Goal: Task Accomplishment & Management: Complete application form

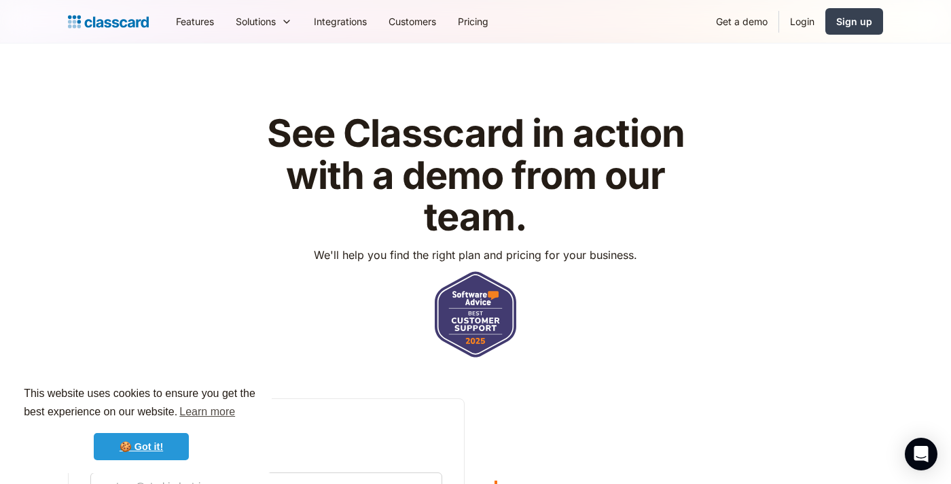
click at [147, 448] on link "🍪 Got it!" at bounding box center [141, 446] width 95 height 27
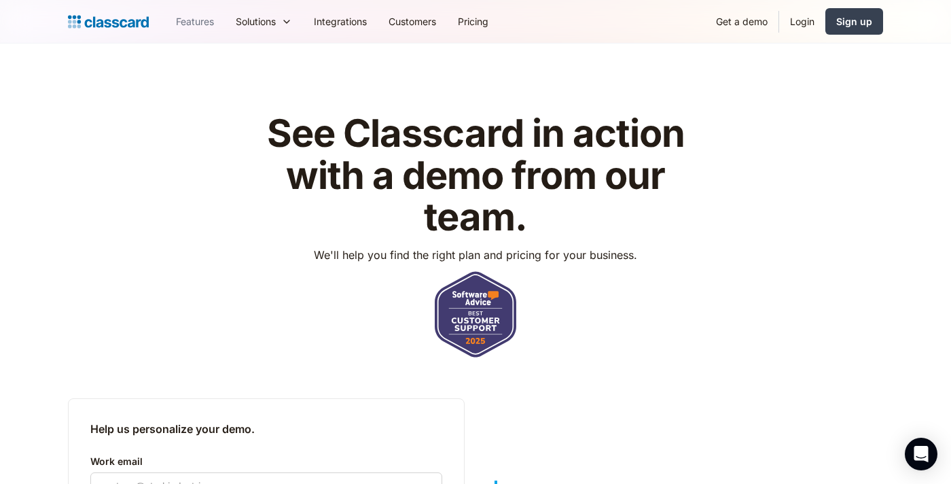
click at [194, 25] on link "Features" at bounding box center [195, 21] width 60 height 31
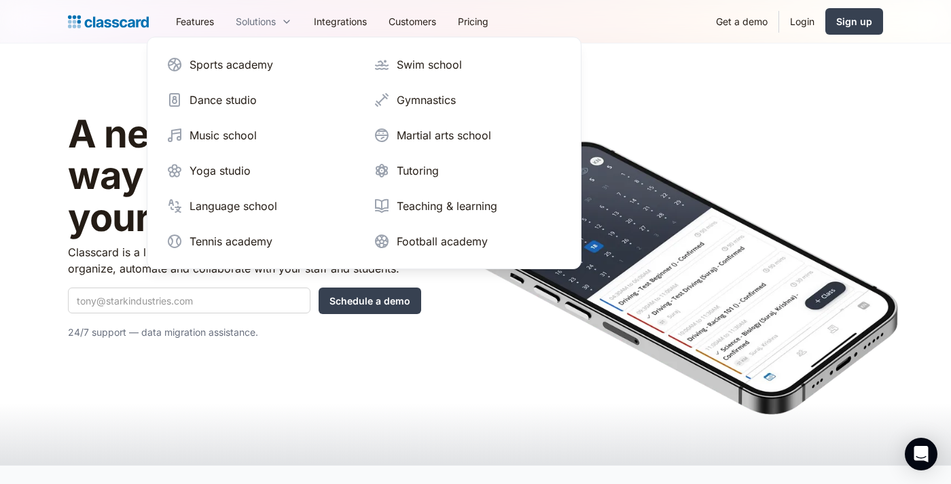
click at [268, 22] on div "Solutions" at bounding box center [256, 21] width 40 height 14
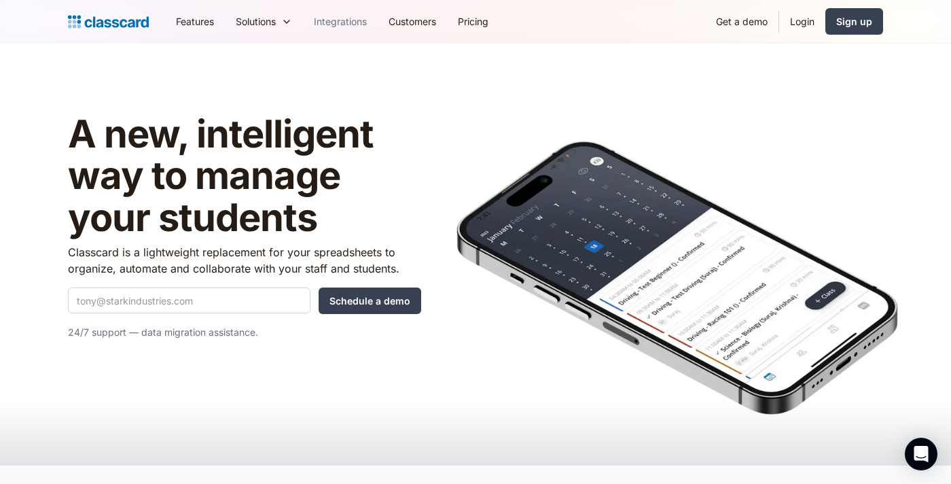
click at [347, 23] on link "Integrations" at bounding box center [340, 21] width 75 height 31
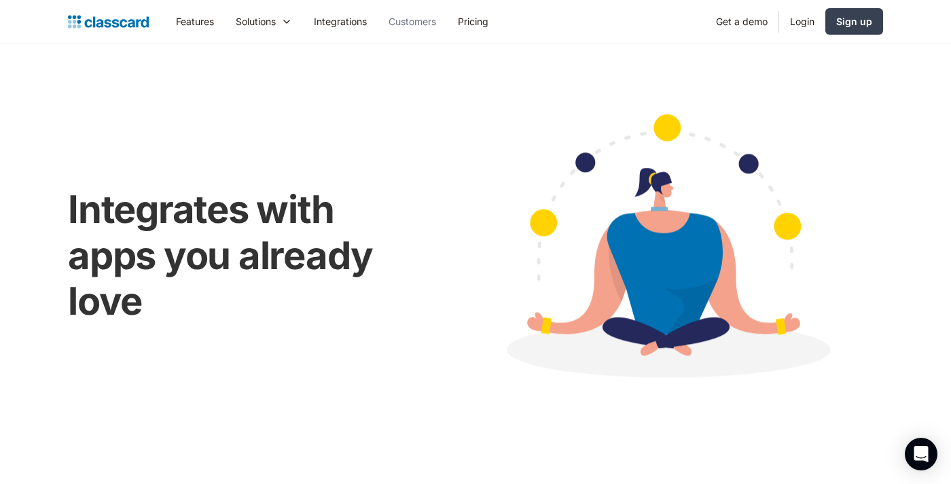
click at [410, 22] on link "Customers" at bounding box center [412, 21] width 69 height 31
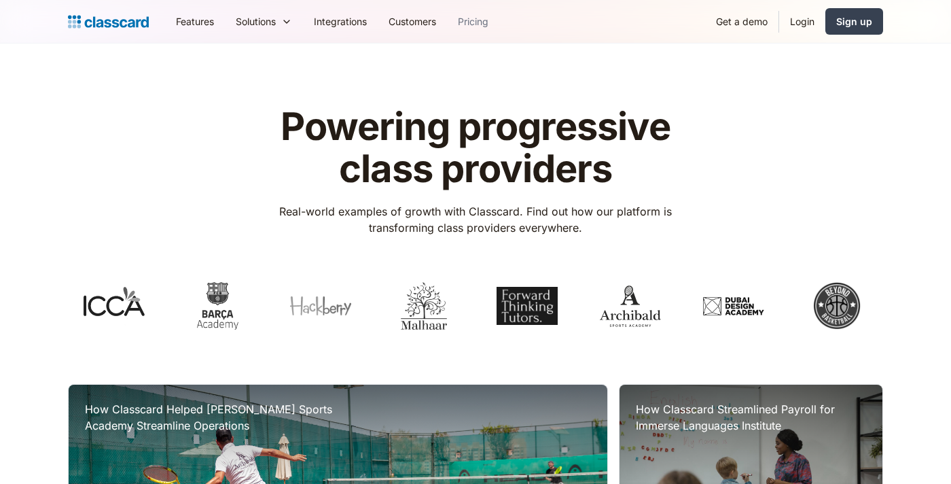
click at [482, 22] on link "Pricing" at bounding box center [473, 21] width 52 height 31
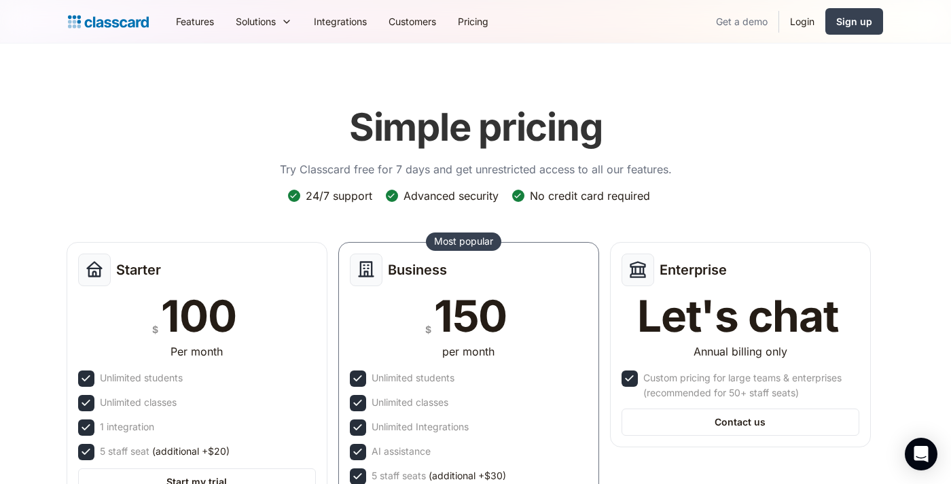
click at [738, 24] on link "Get a demo" at bounding box center [741, 21] width 73 height 31
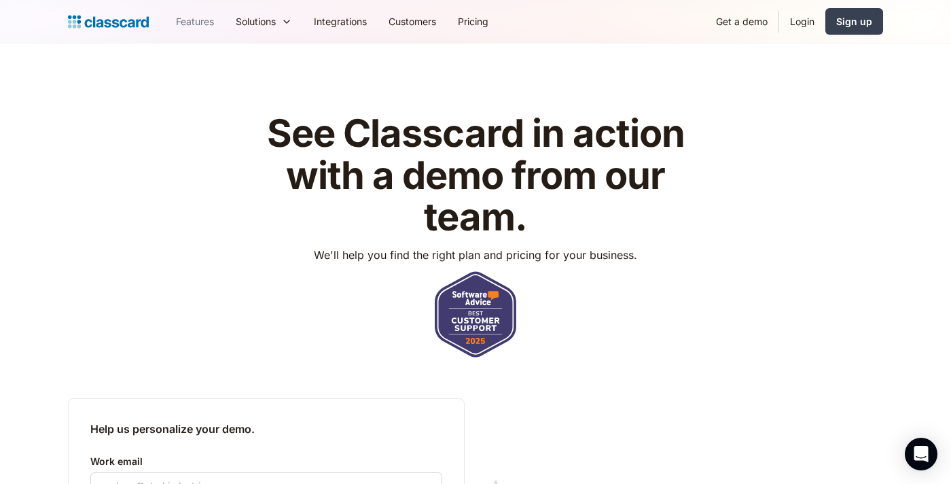
click at [195, 22] on link "Features" at bounding box center [195, 21] width 60 height 31
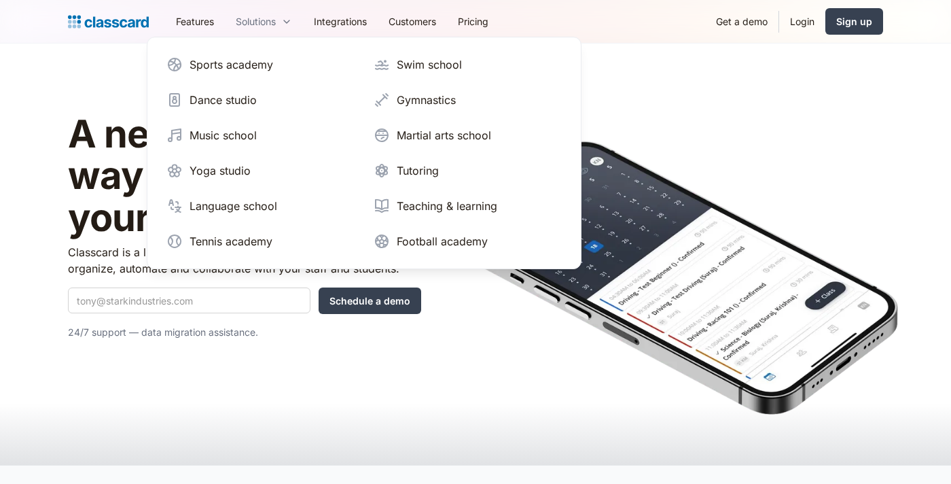
click at [260, 25] on div "Solutions" at bounding box center [256, 21] width 40 height 14
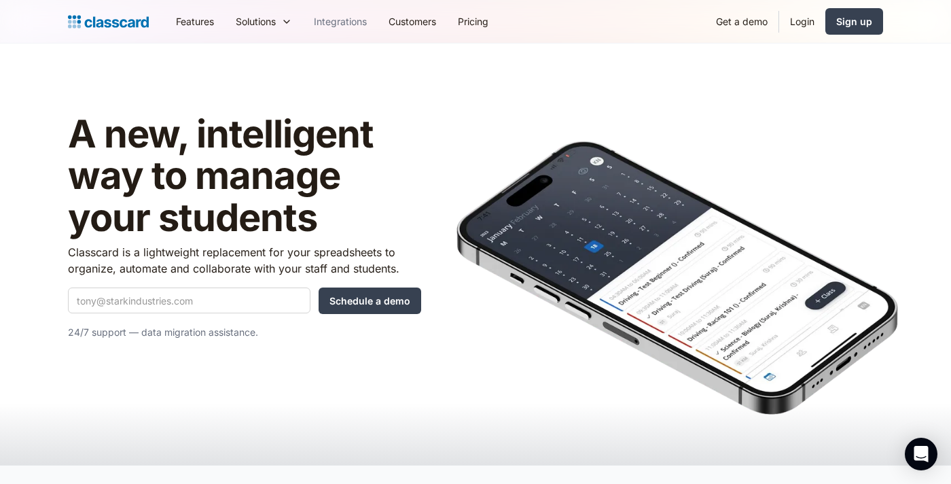
click at [330, 25] on link "Integrations" at bounding box center [340, 21] width 75 height 31
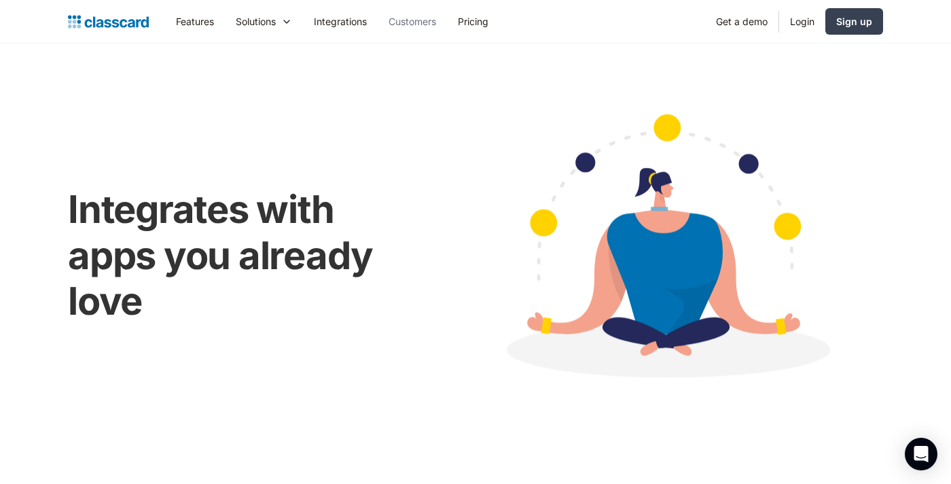
click at [410, 21] on link "Customers" at bounding box center [412, 21] width 69 height 31
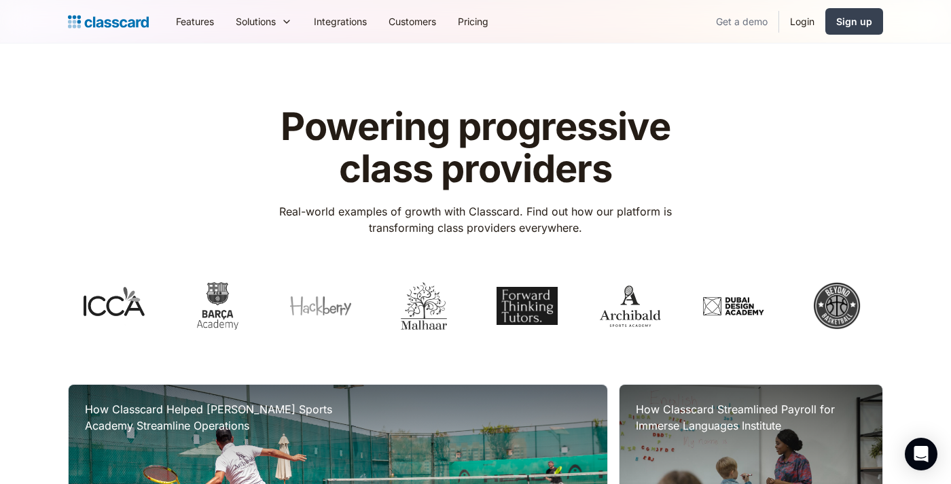
click at [747, 20] on link "Get a demo" at bounding box center [741, 21] width 73 height 31
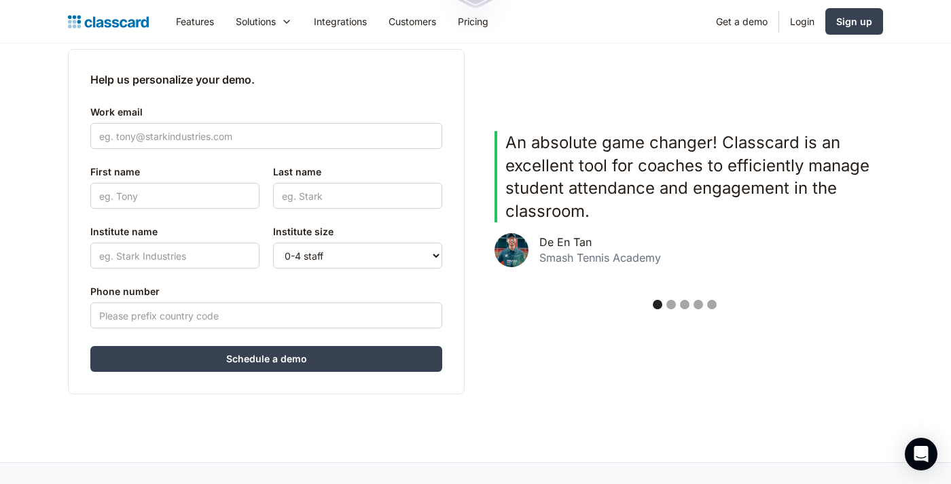
scroll to position [341, 0]
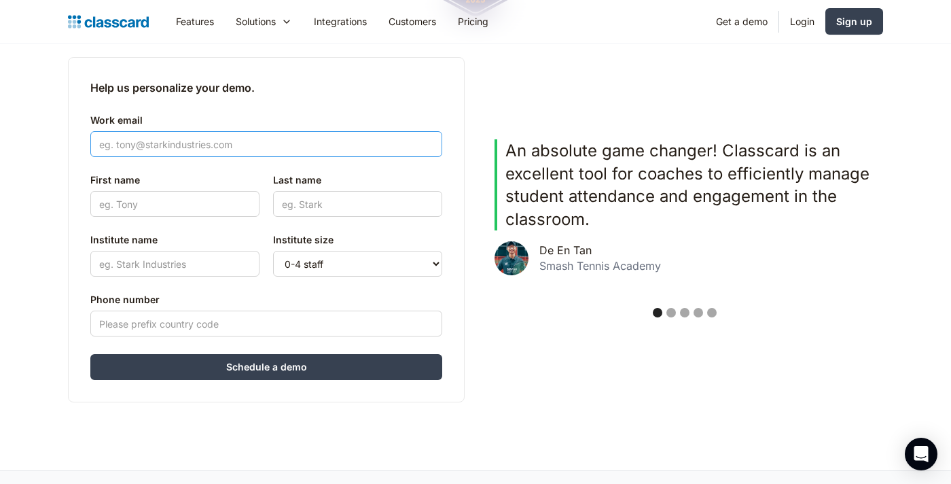
click at [234, 144] on input "Work email" at bounding box center [266, 144] width 352 height 26
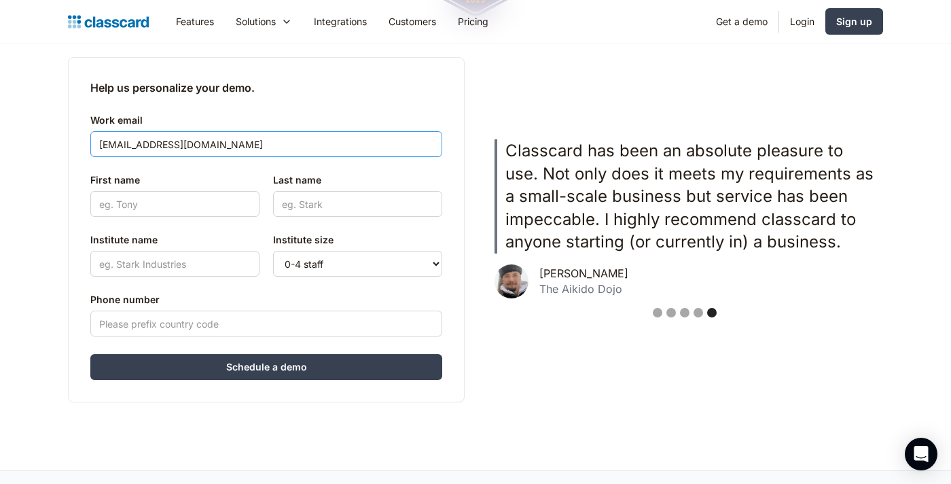
type input "shankarmanita@gmail.com"
click at [168, 204] on input "First name" at bounding box center [174, 204] width 169 height 26
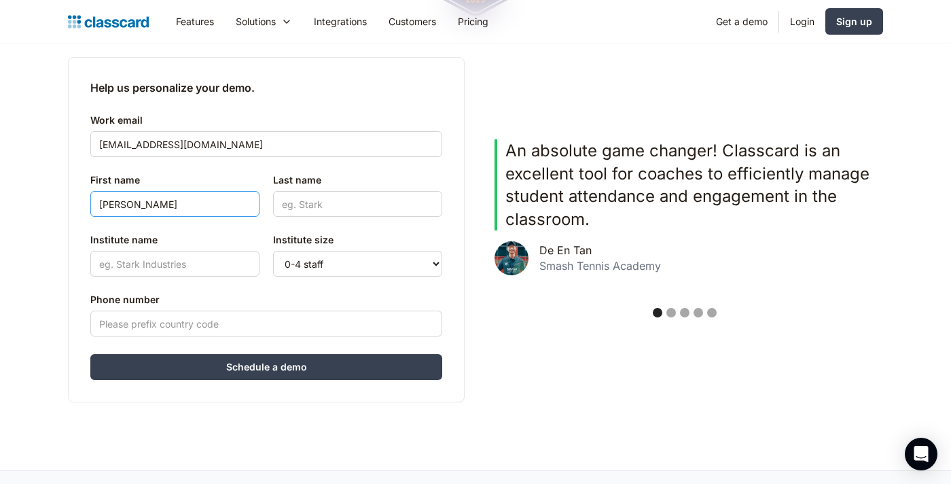
type input "shankar"
click at [355, 200] on input "Last name" at bounding box center [357, 204] width 169 height 26
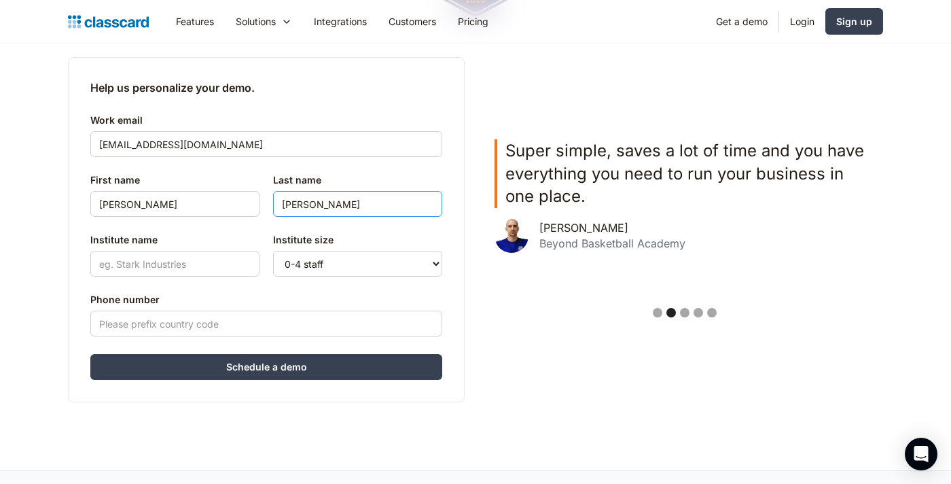
type input "kharel"
click at [189, 265] on input "Institute name" at bounding box center [174, 264] width 169 height 26
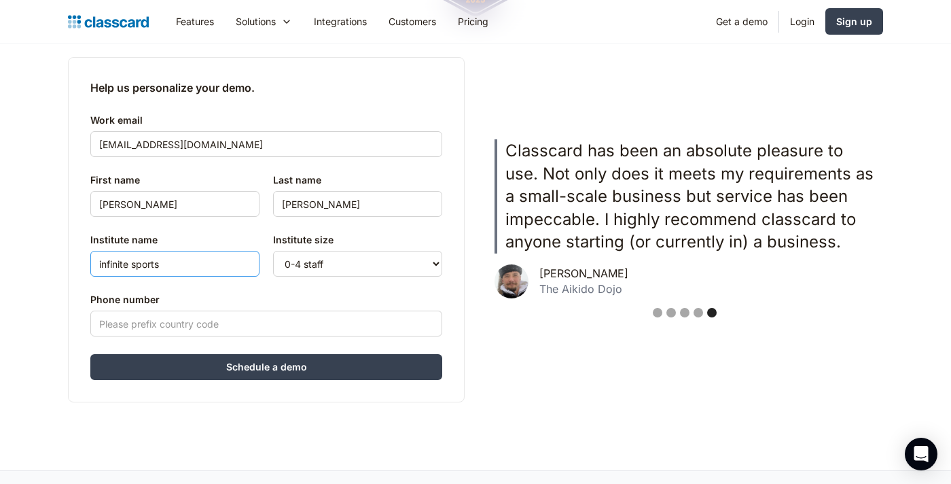
type input "infinite sports"
click at [246, 323] on input "Phone number" at bounding box center [266, 323] width 352 height 26
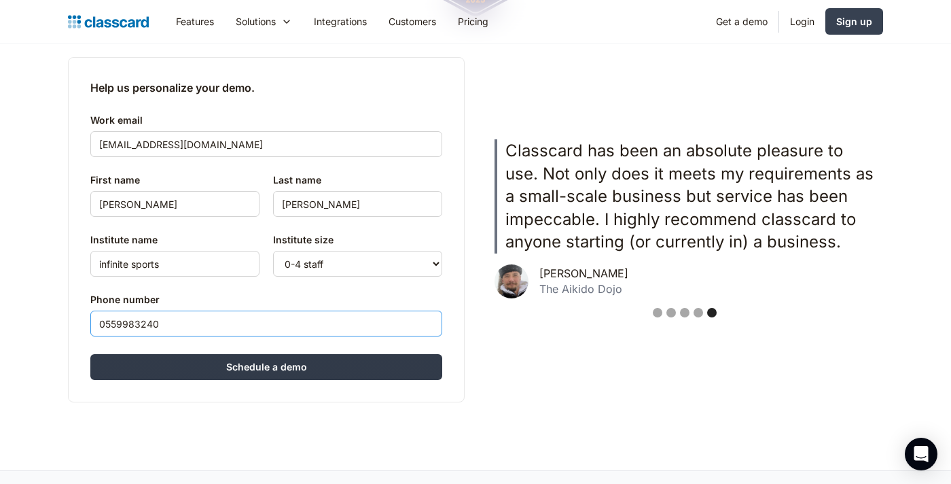
type input "0559983240"
click at [286, 368] on input "Schedule a demo" at bounding box center [266, 367] width 352 height 26
type input "Hang in there..."
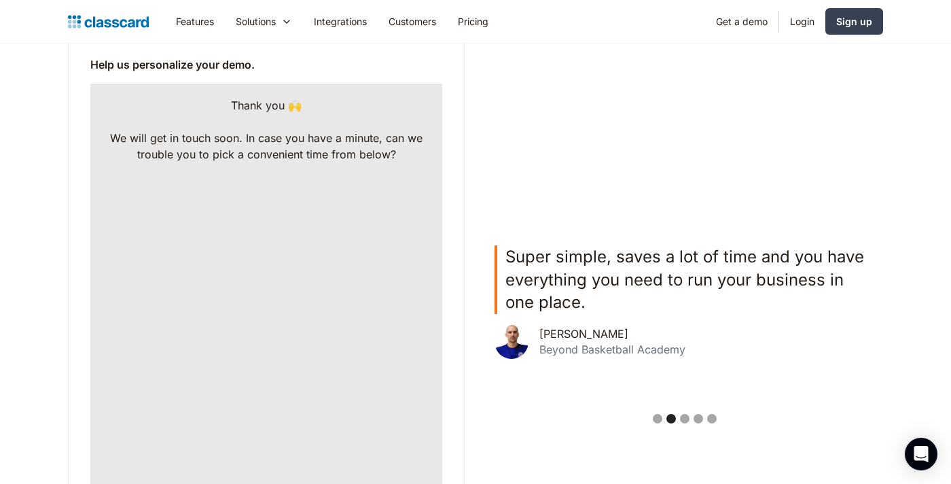
scroll to position [374, 0]
